Goal: Information Seeking & Learning: Learn about a topic

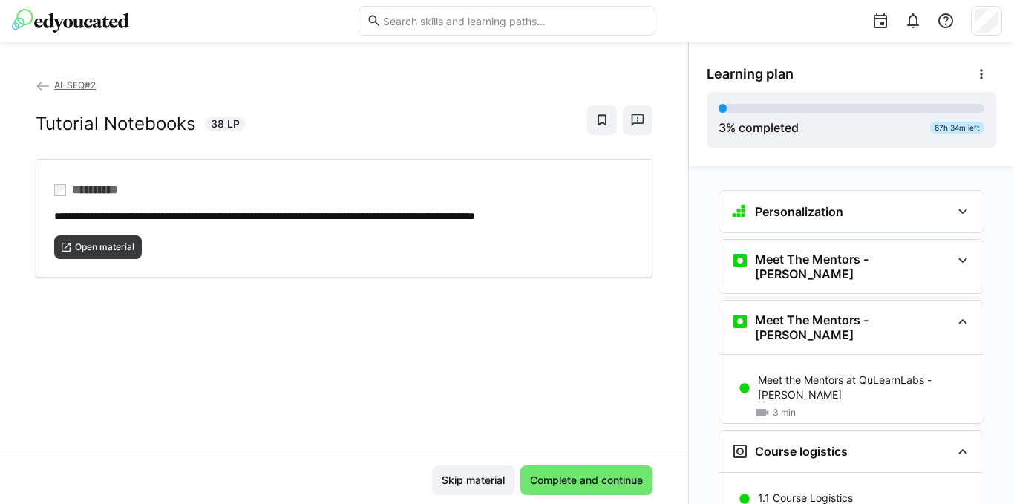
scroll to position [481, 0]
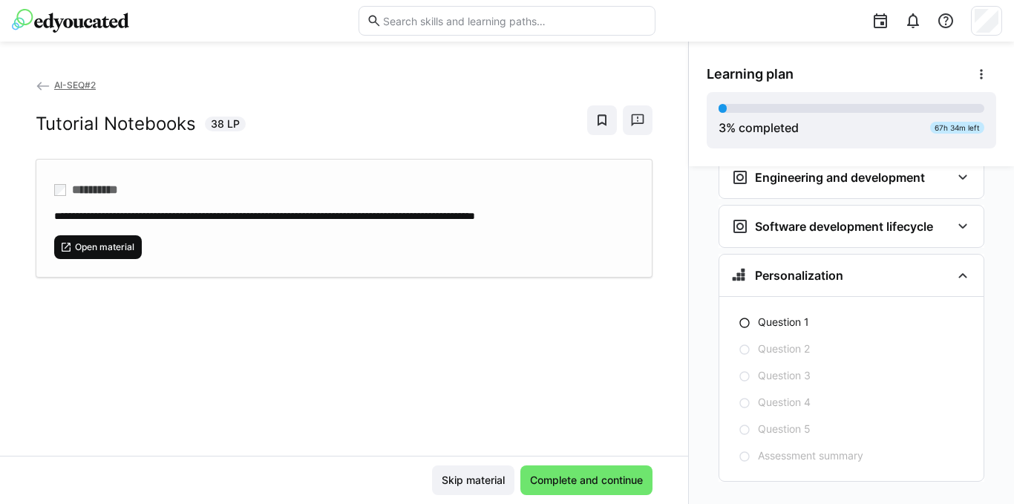
click at [110, 246] on span "Open material" at bounding box center [104, 247] width 62 height 12
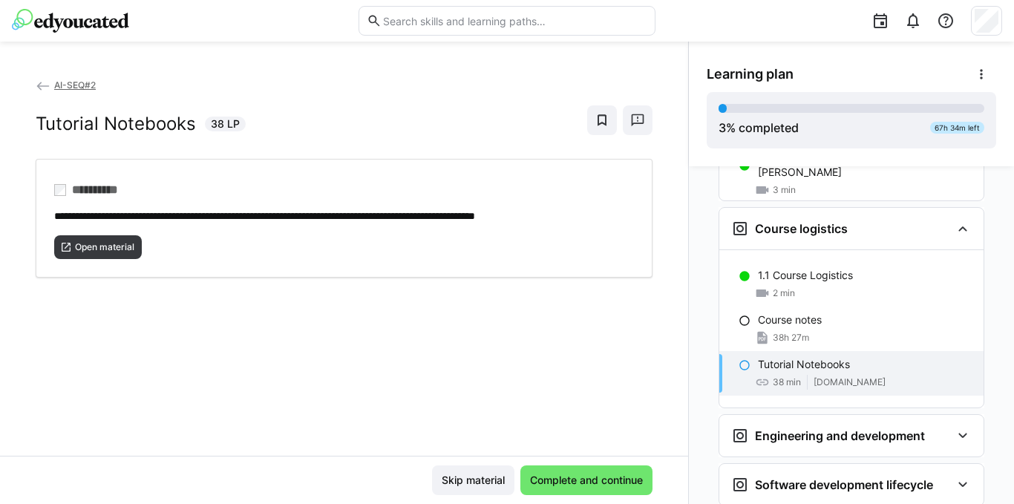
scroll to position [148, 0]
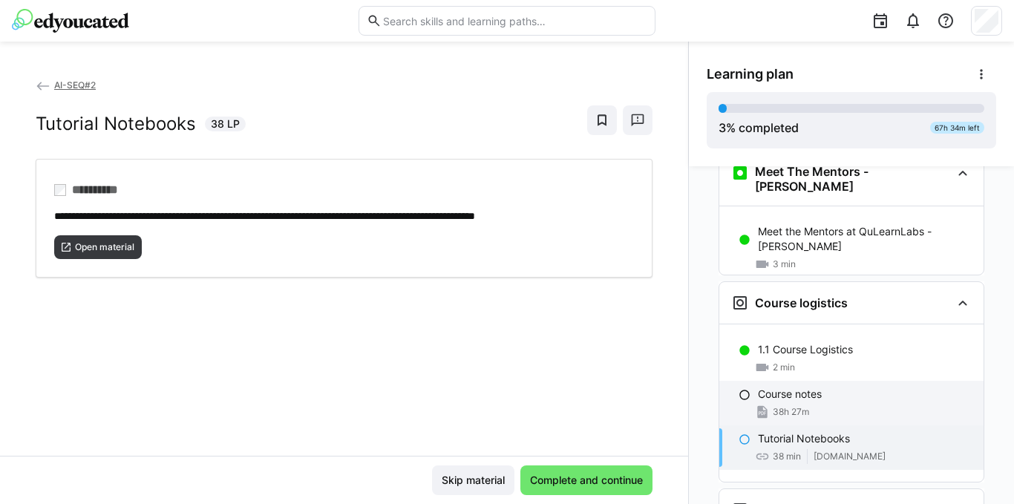
click at [793, 387] on p "Course notes" at bounding box center [790, 394] width 64 height 15
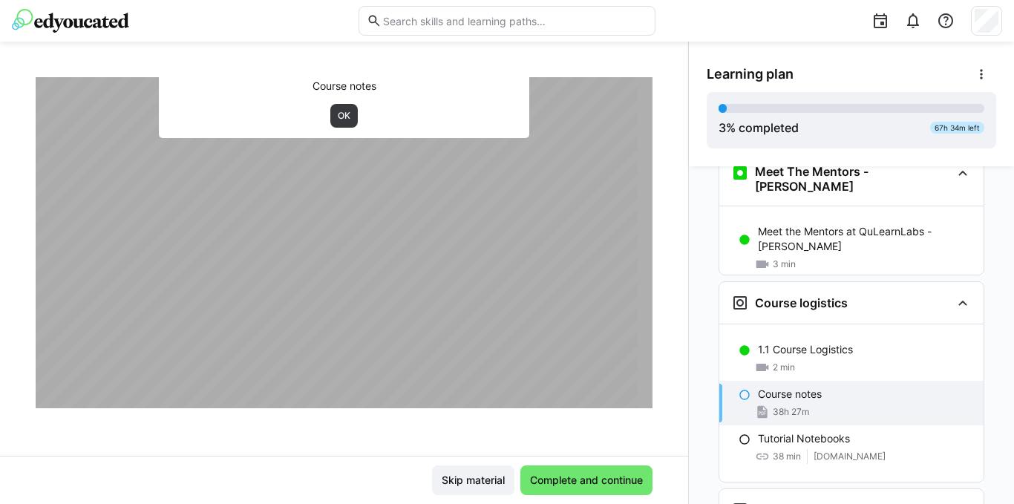
scroll to position [223, 0]
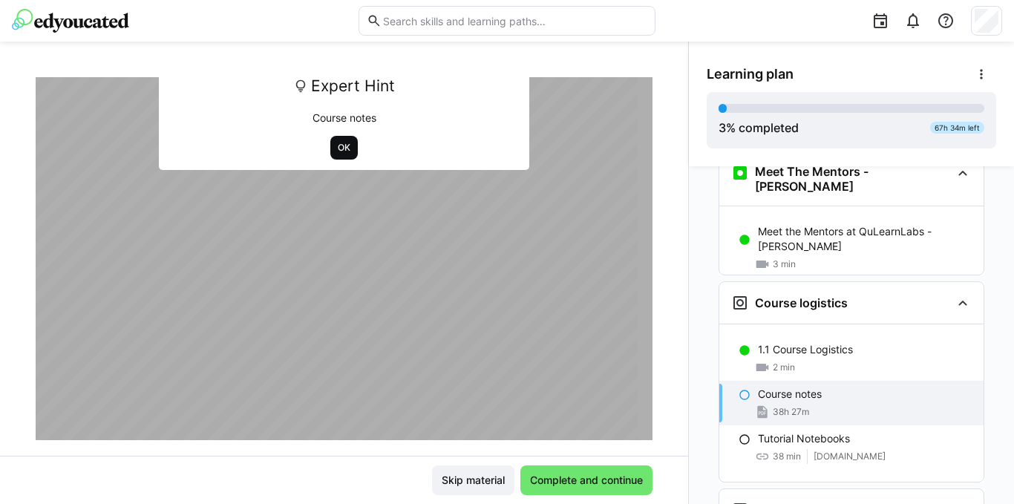
click at [336, 145] on span "OK" at bounding box center [344, 148] width 16 height 12
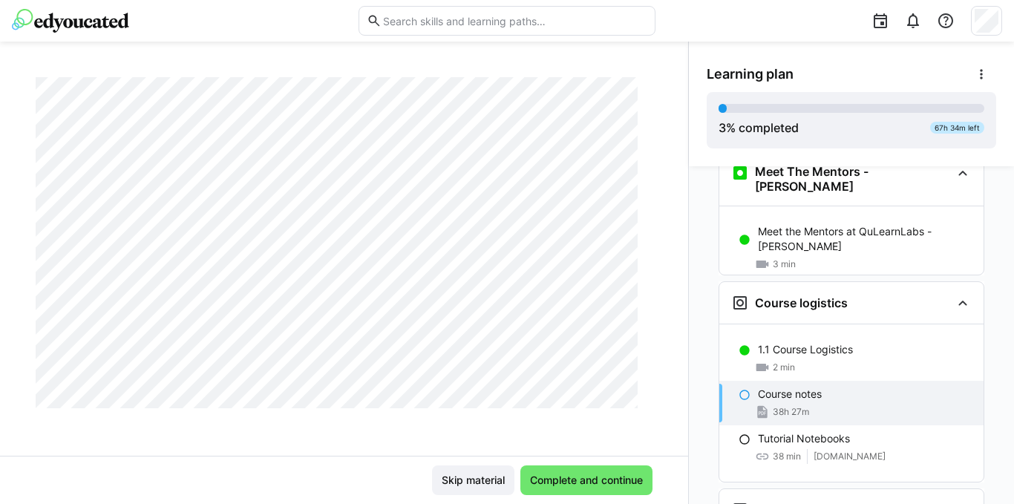
scroll to position [5936, 0]
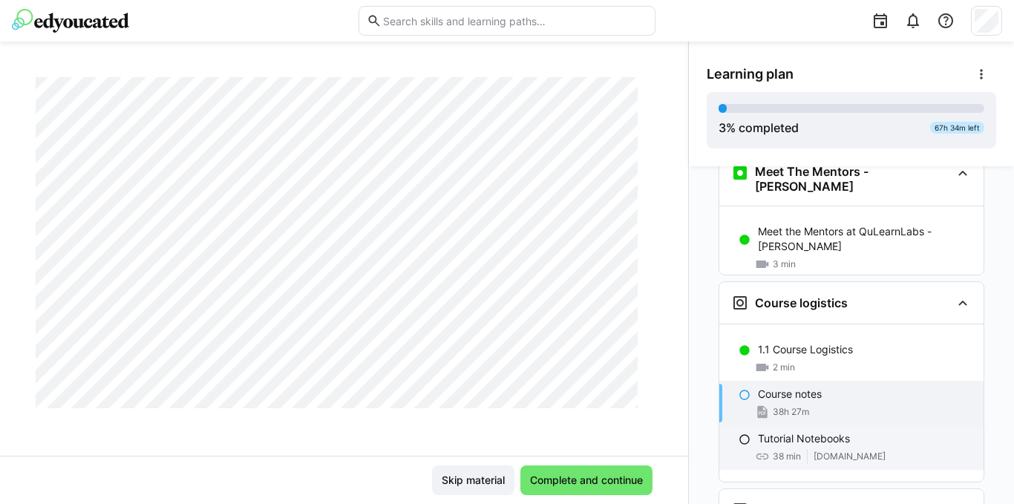
click at [794, 431] on p "Tutorial Notebooks" at bounding box center [804, 438] width 92 height 15
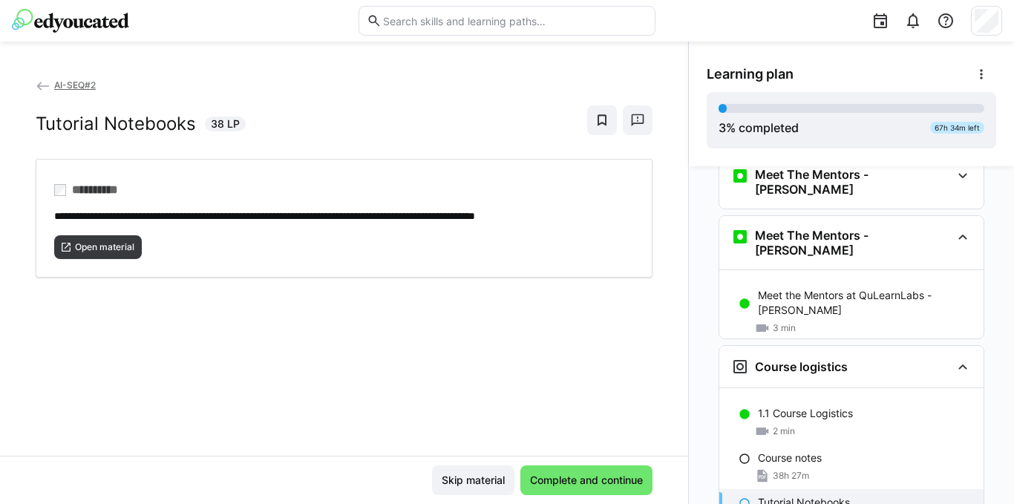
scroll to position [0, 0]
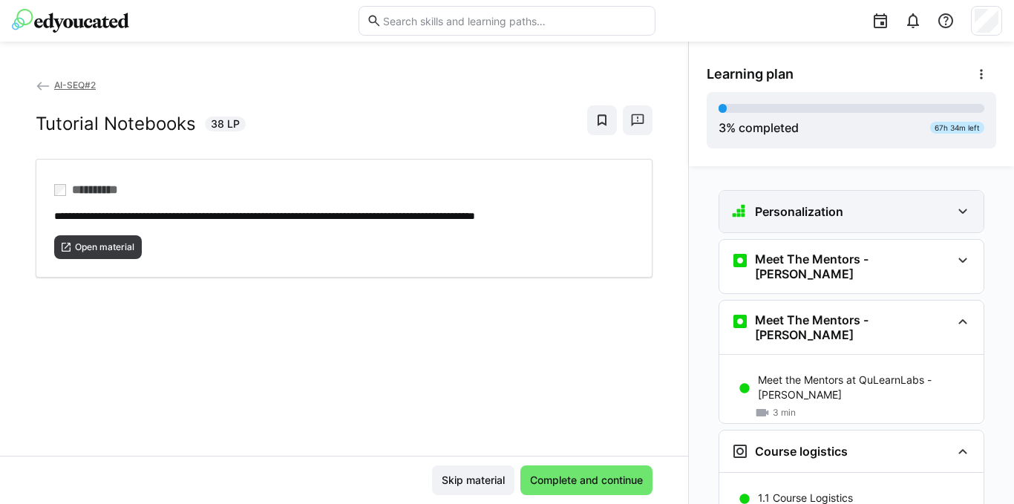
click at [841, 214] on div "Personalization" at bounding box center [841, 212] width 220 height 18
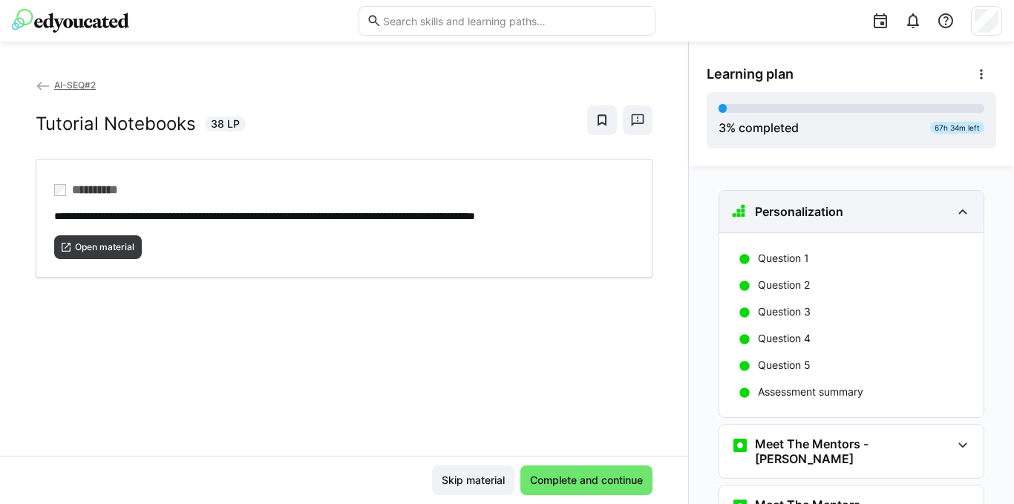
click at [841, 214] on div "Personalization" at bounding box center [841, 212] width 220 height 18
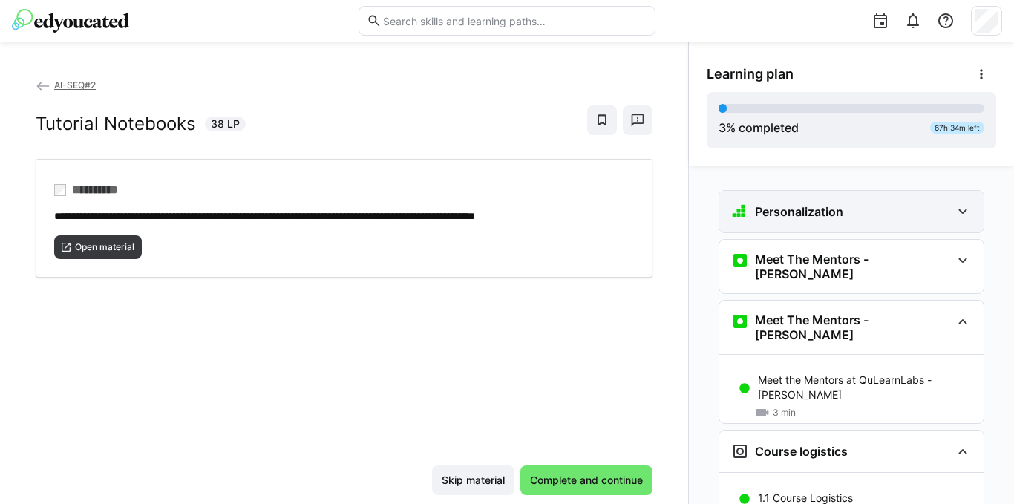
click at [838, 217] on div "Personalization" at bounding box center [841, 212] width 220 height 18
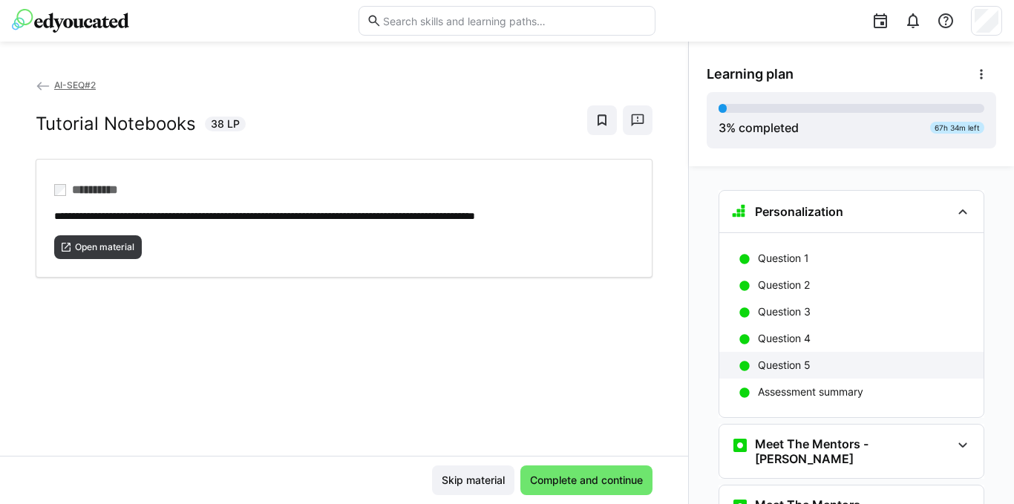
click at [771, 365] on p "Question 5" at bounding box center [784, 365] width 53 height 15
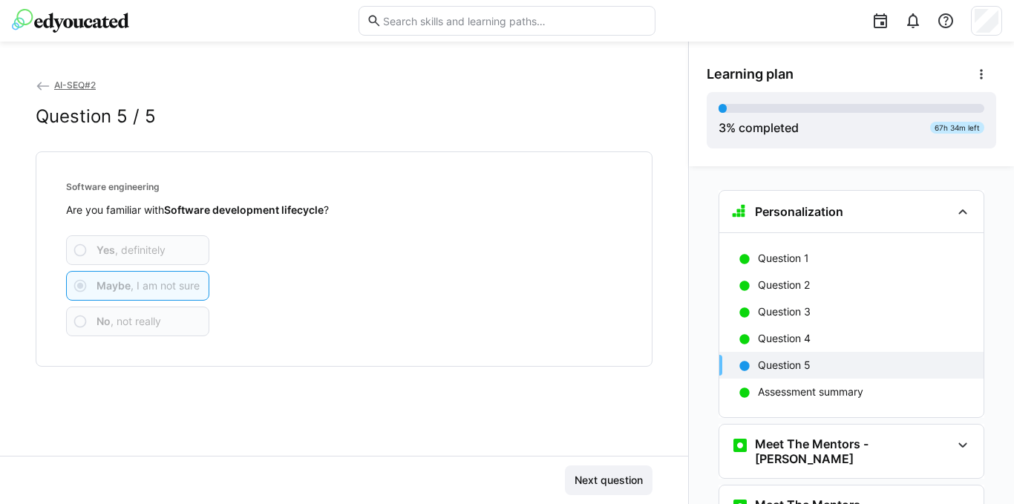
scroll to position [24, 0]
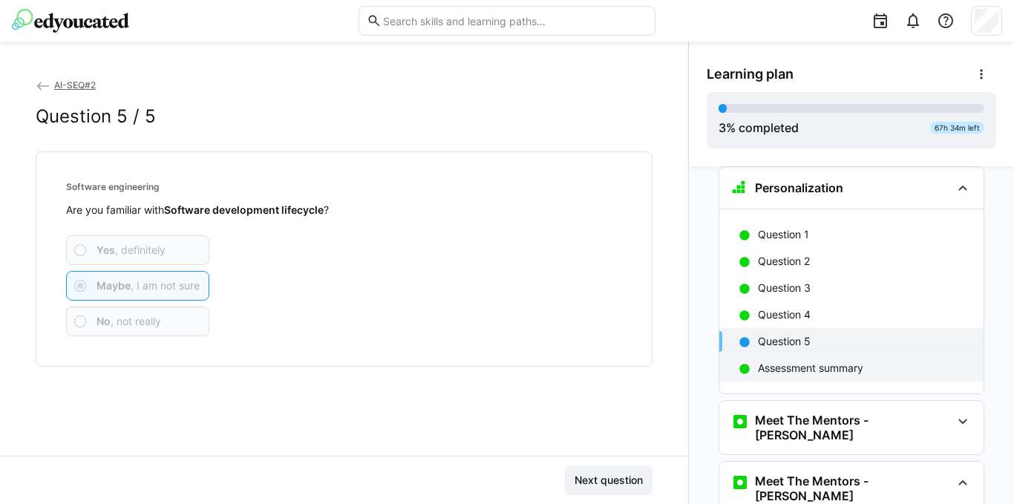
click at [795, 364] on p "Assessment summary" at bounding box center [810, 368] width 105 height 15
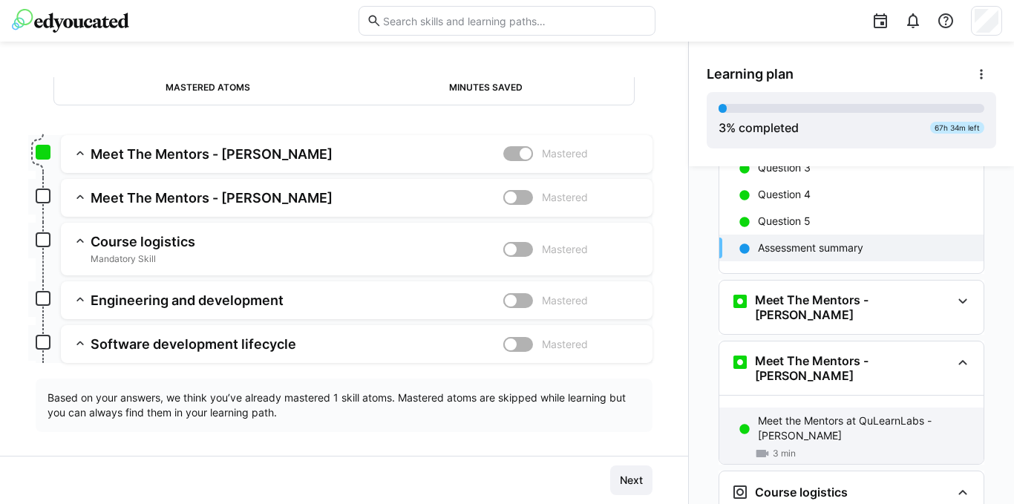
scroll to position [172, 0]
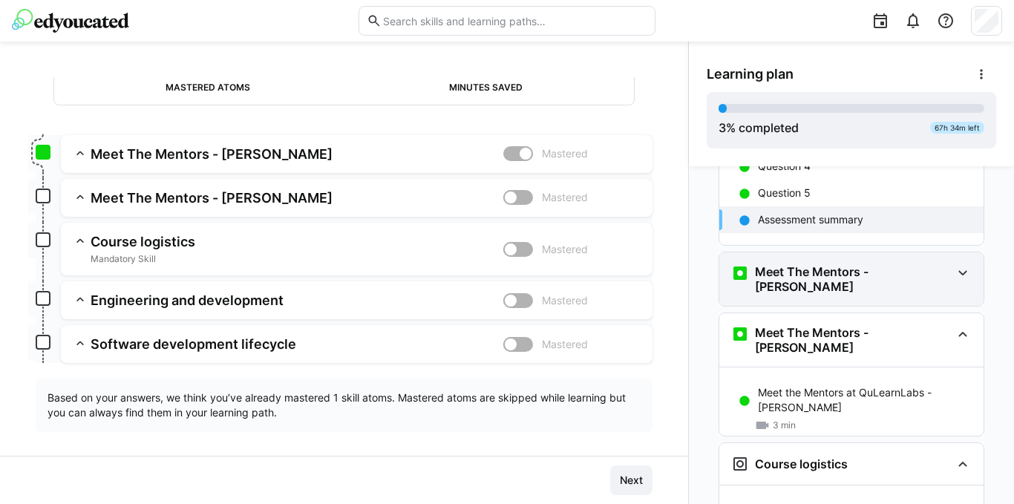
click at [784, 275] on h3 "Meet The Mentors - [PERSON_NAME]" at bounding box center [853, 279] width 196 height 30
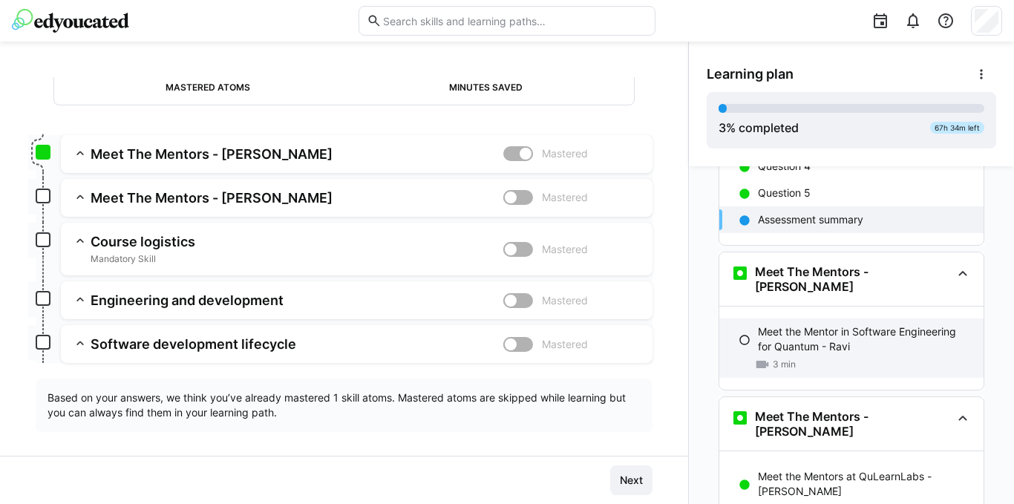
click at [782, 331] on p "Meet the Mentor in Software Engineering for Quantum - Ravi" at bounding box center [865, 339] width 214 height 30
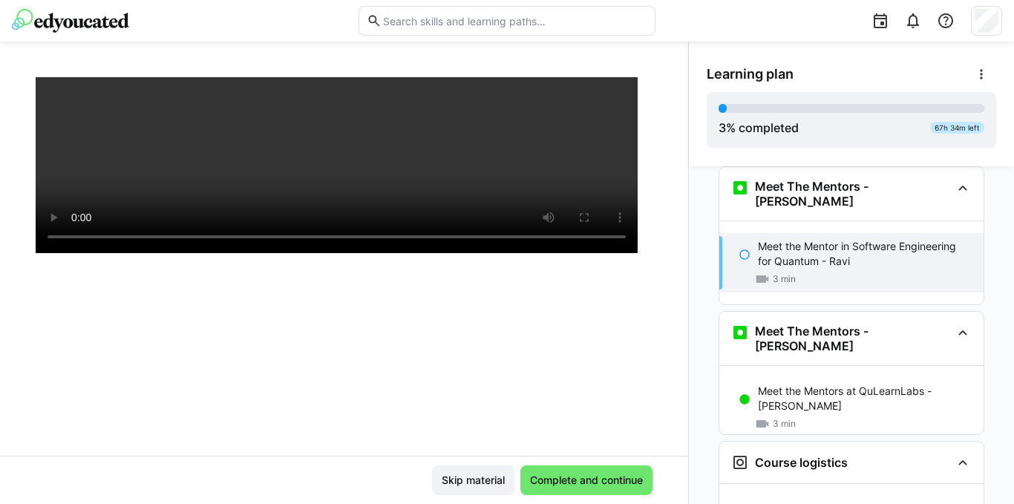
scroll to position [269, 0]
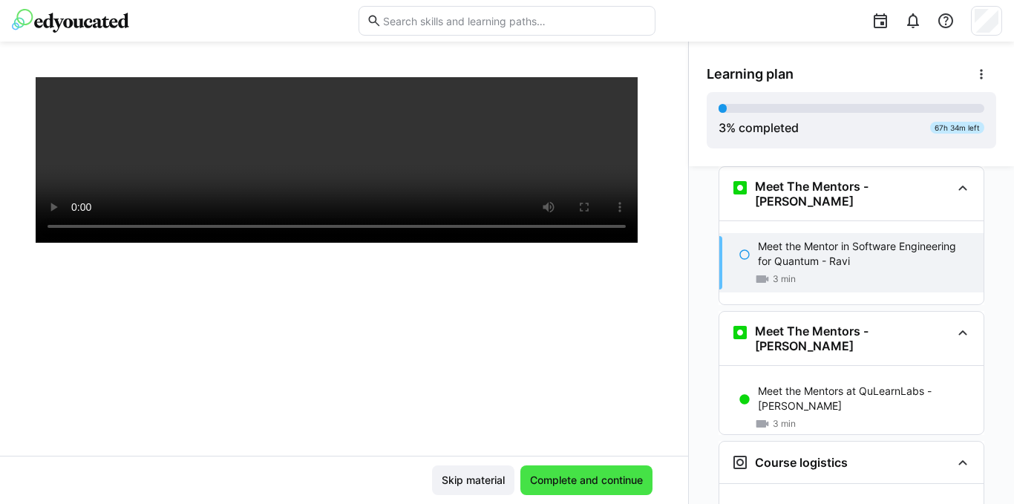
click at [594, 479] on span "Complete and continue" at bounding box center [586, 480] width 117 height 15
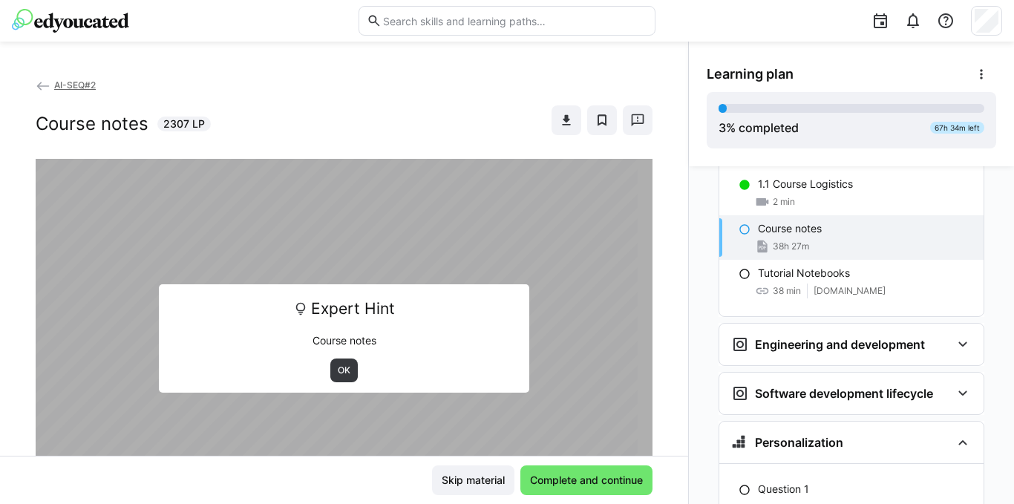
scroll to position [74, 0]
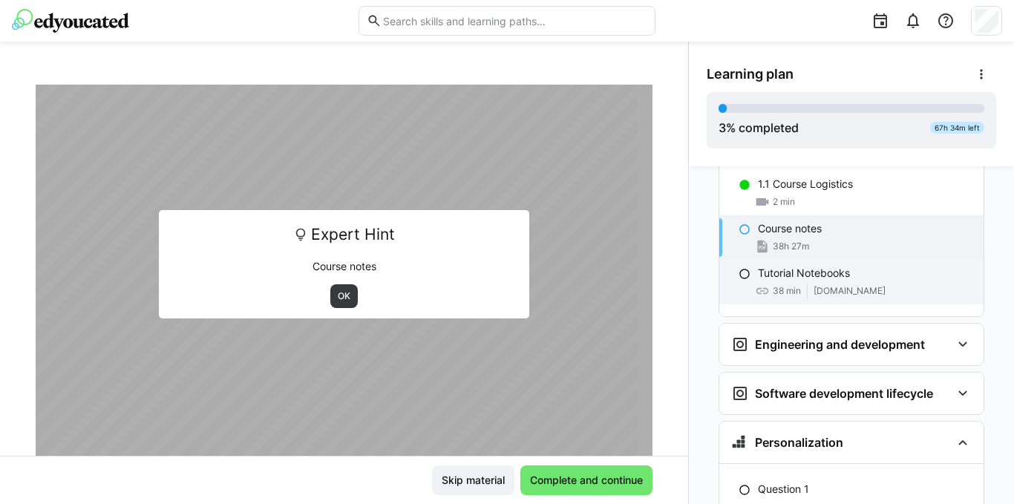
click at [850, 260] on div "Tutorial Notebooks 38 min [DOMAIN_NAME]" at bounding box center [851, 282] width 264 height 45
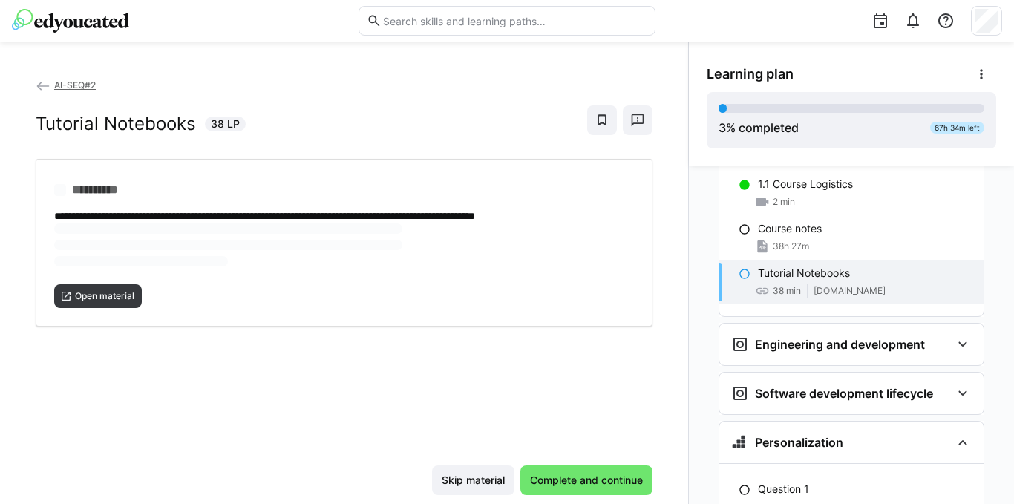
scroll to position [0, 0]
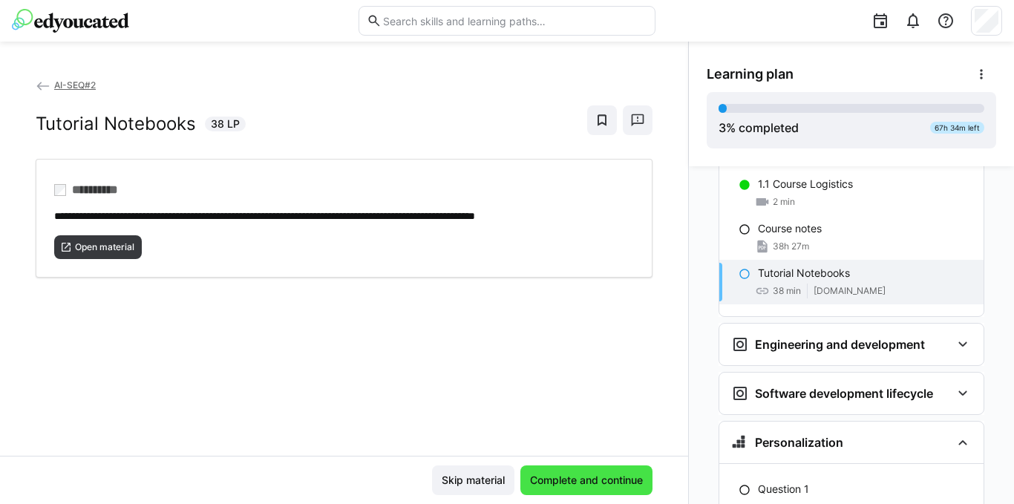
click at [585, 480] on span "Complete and continue" at bounding box center [586, 480] width 117 height 15
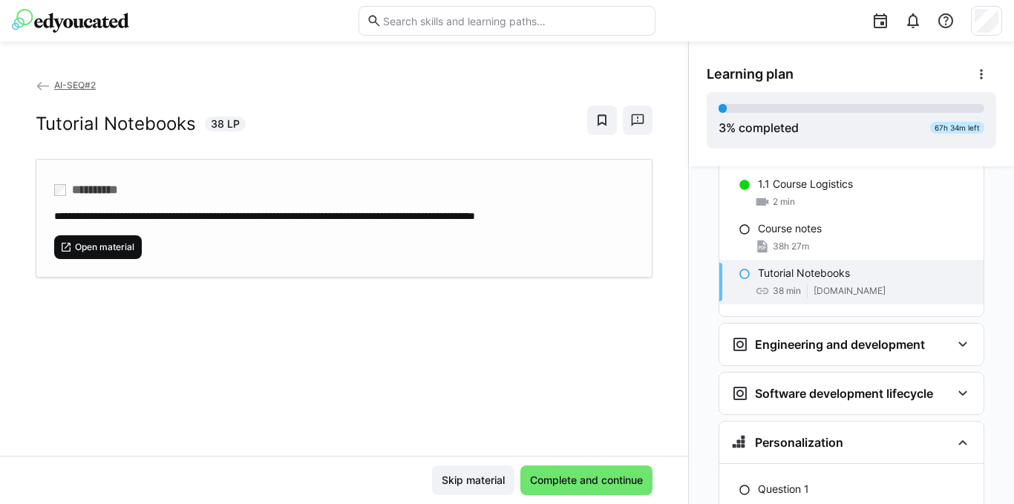
click at [119, 246] on span "Open material" at bounding box center [104, 247] width 62 height 12
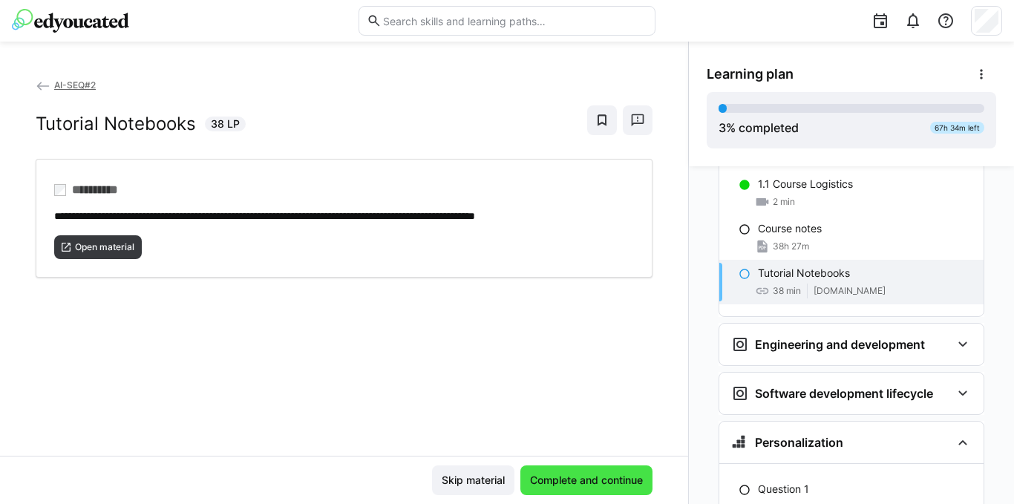
click at [574, 475] on span "Complete and continue" at bounding box center [586, 480] width 117 height 15
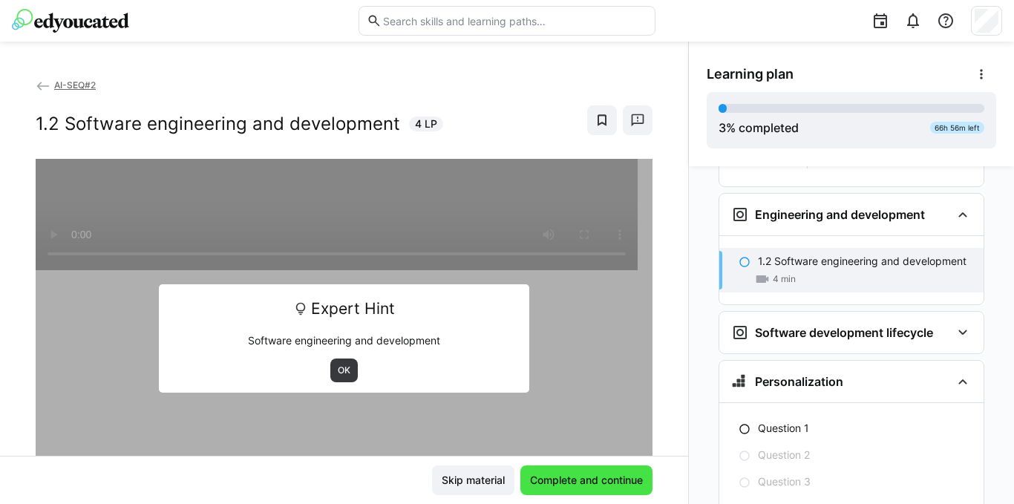
scroll to position [715, 0]
